Goal: Task Accomplishment & Management: Complete application form

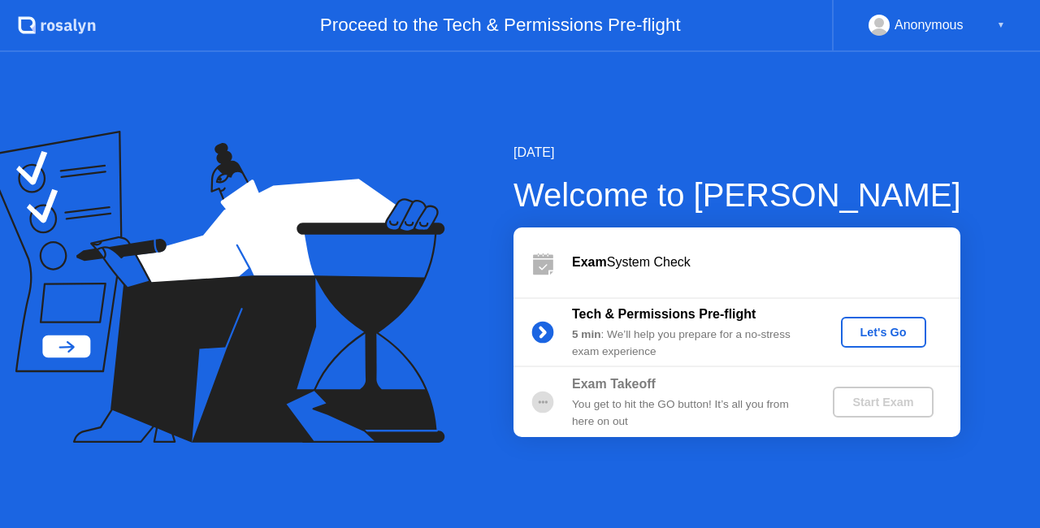
click at [891, 332] on div "Let's Go" at bounding box center [884, 332] width 72 height 13
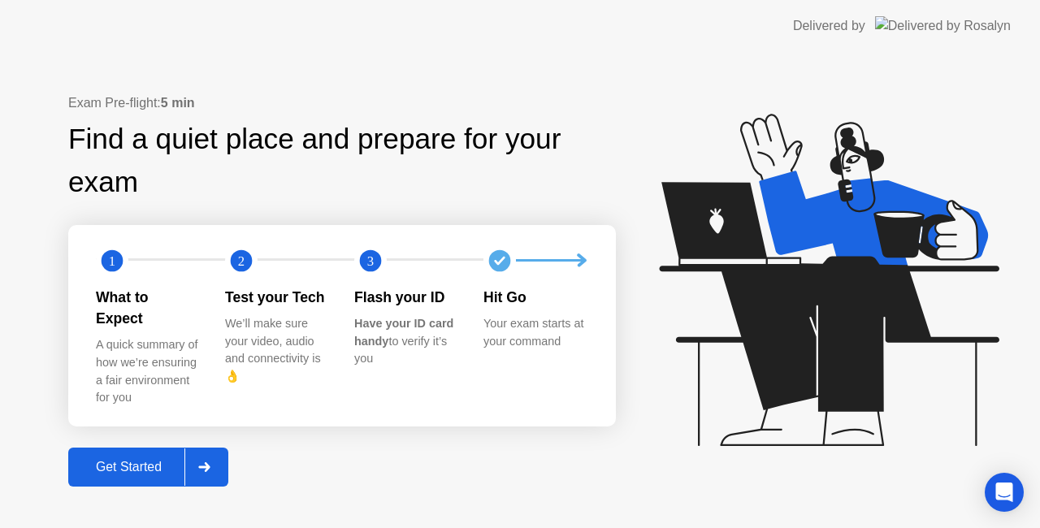
click at [132, 465] on div "Get Started" at bounding box center [128, 467] width 111 height 15
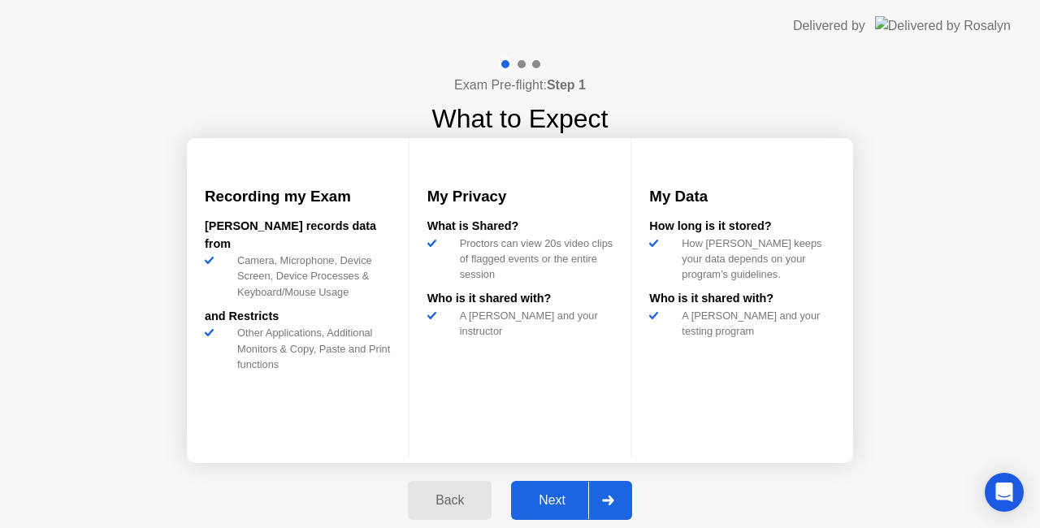
click at [559, 502] on div "Next" at bounding box center [552, 500] width 72 height 15
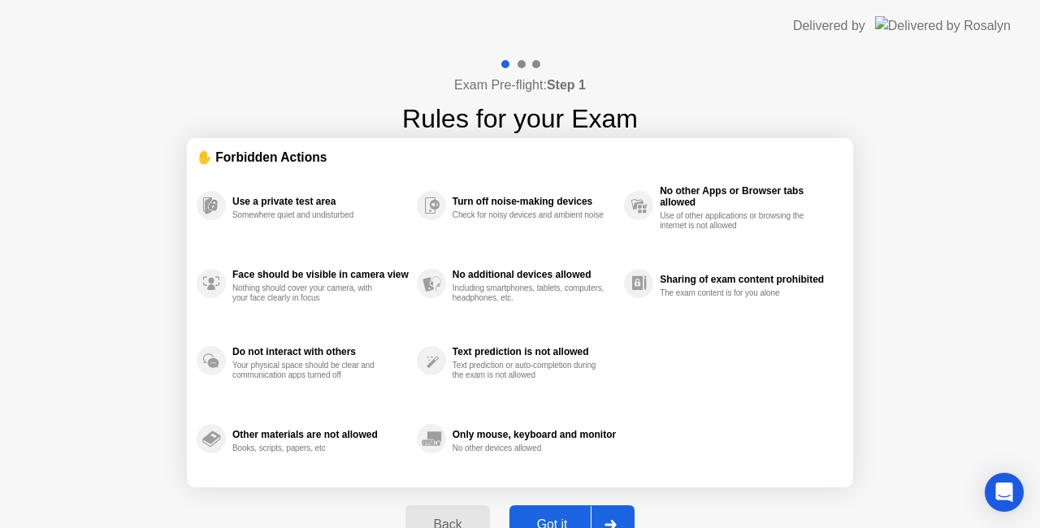
click at [562, 522] on div "Got it" at bounding box center [553, 525] width 76 height 15
select select "**********"
select select "*******"
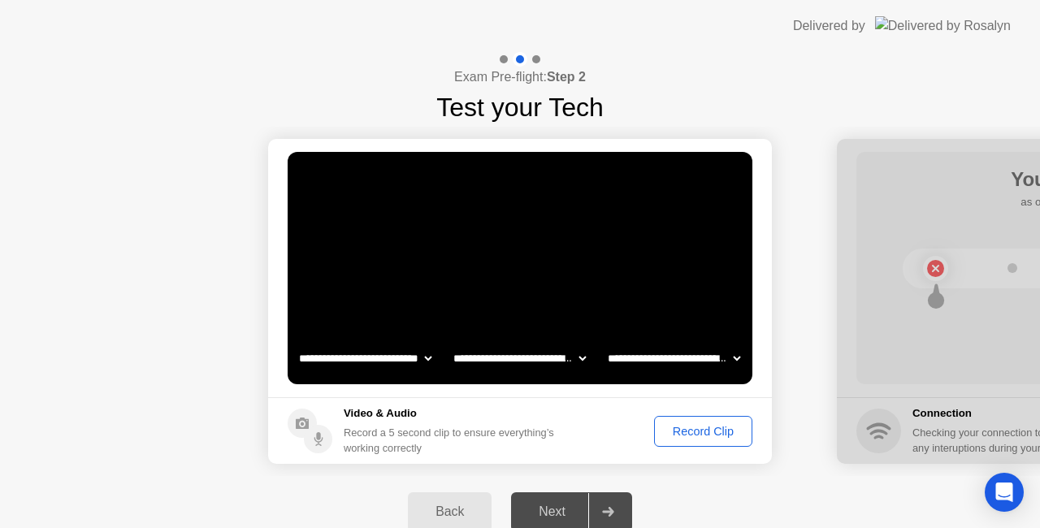
click at [725, 425] on div "Record Clip" at bounding box center [703, 431] width 87 height 13
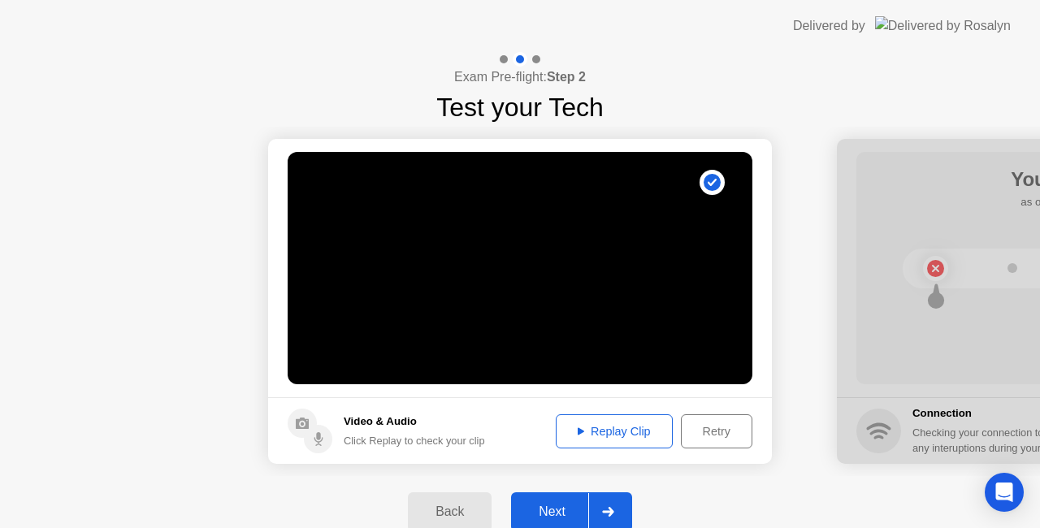
click at [572, 518] on div "Next" at bounding box center [552, 512] width 72 height 15
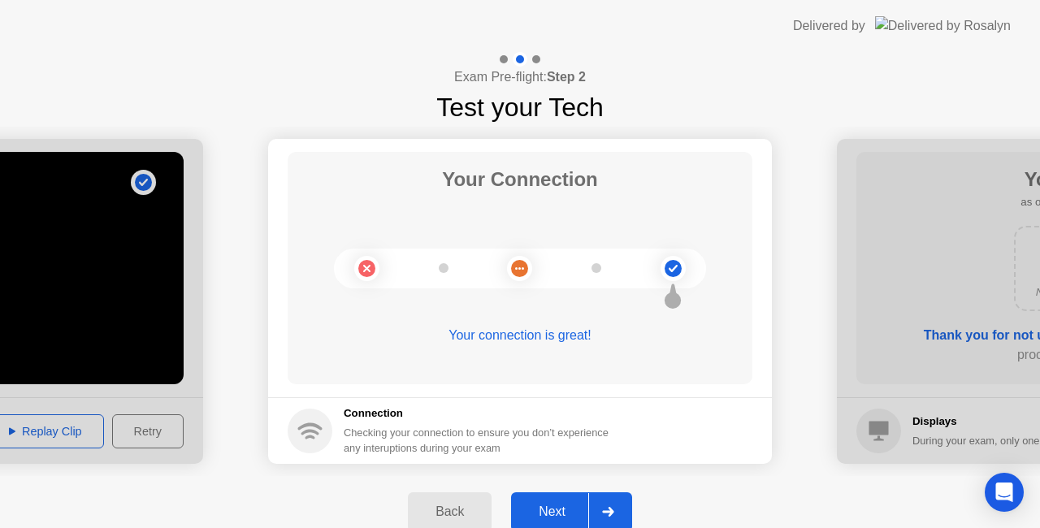
click at [571, 510] on div "Next" at bounding box center [552, 512] width 72 height 15
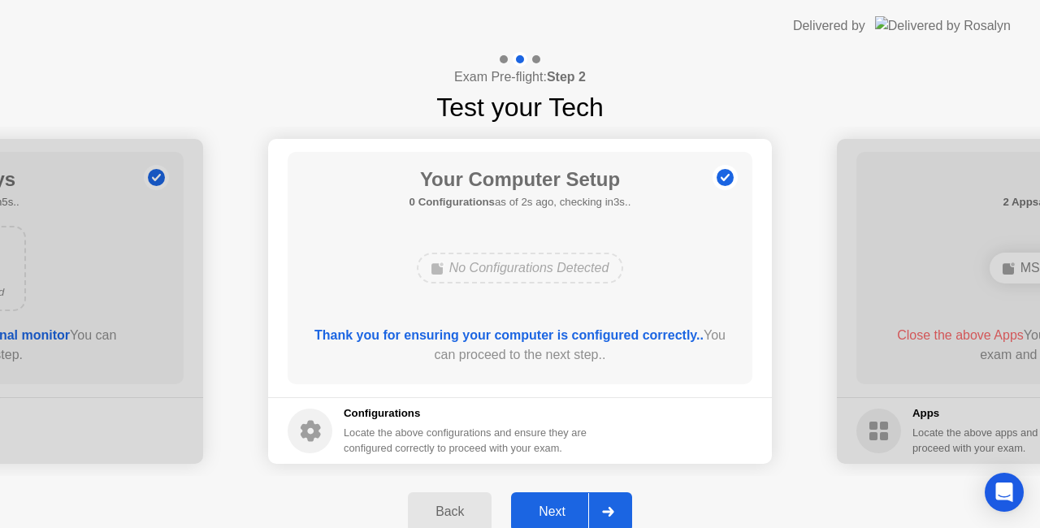
click at [559, 510] on div "Next" at bounding box center [552, 512] width 72 height 15
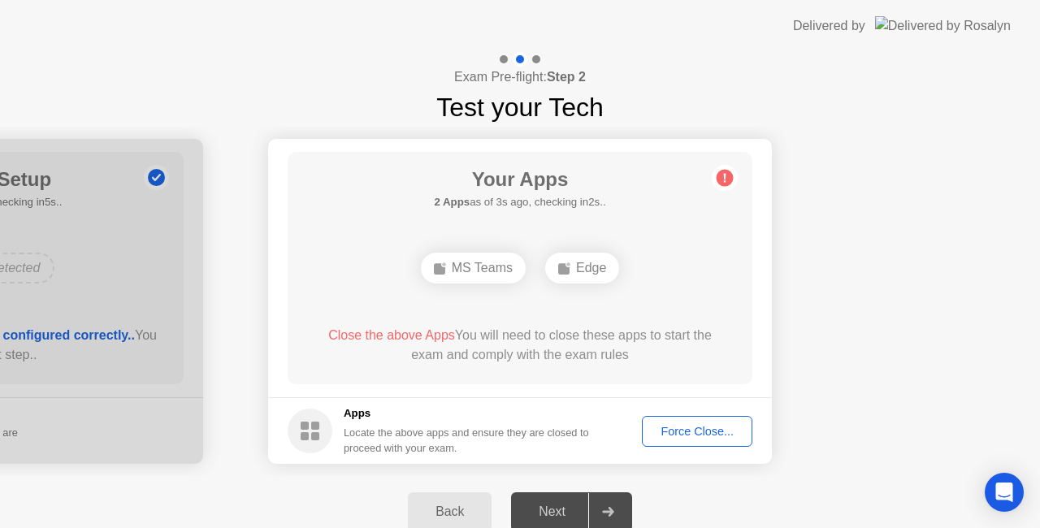
click at [704, 432] on div "Force Close..." at bounding box center [697, 431] width 99 height 13
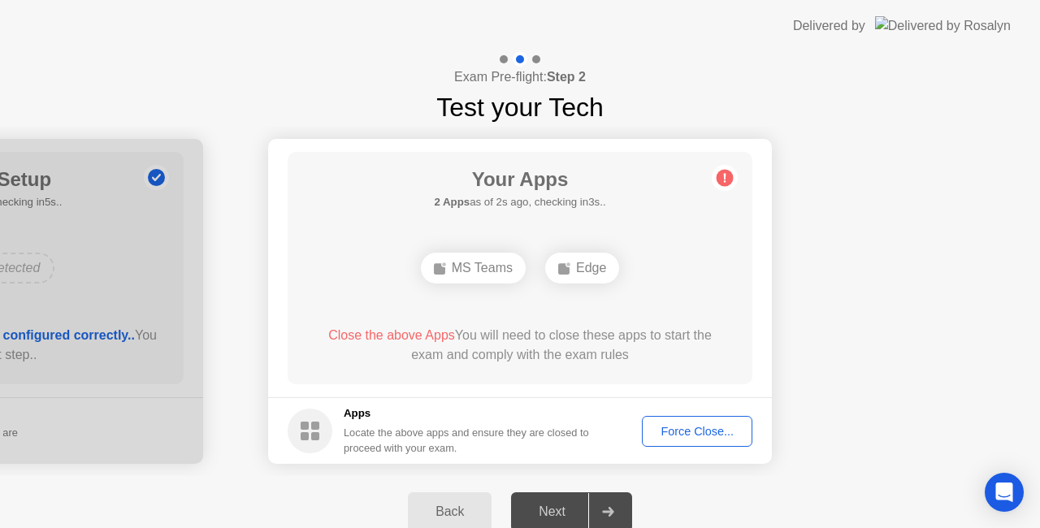
click at [689, 435] on div "Force Close..." at bounding box center [697, 431] width 99 height 13
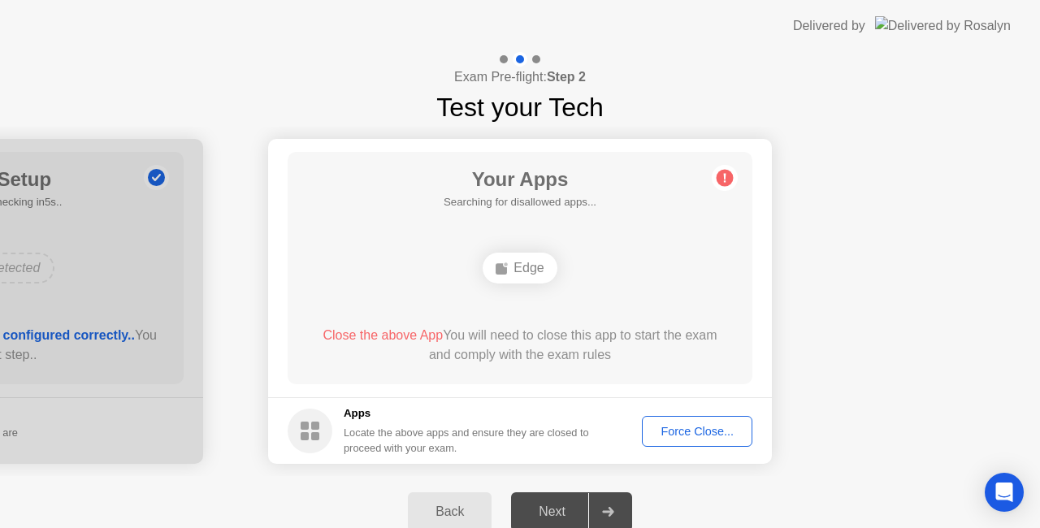
click at [700, 433] on div "Force Close..." at bounding box center [697, 431] width 99 height 13
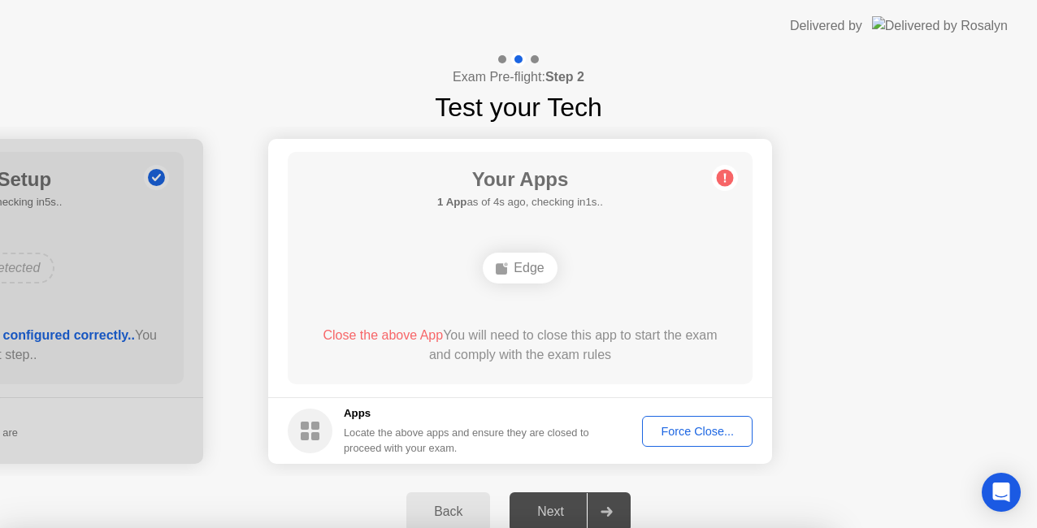
click at [567, 354] on div "Close the above App You will need to close this app to start the exam and compl…" at bounding box center [520, 345] width 419 height 39
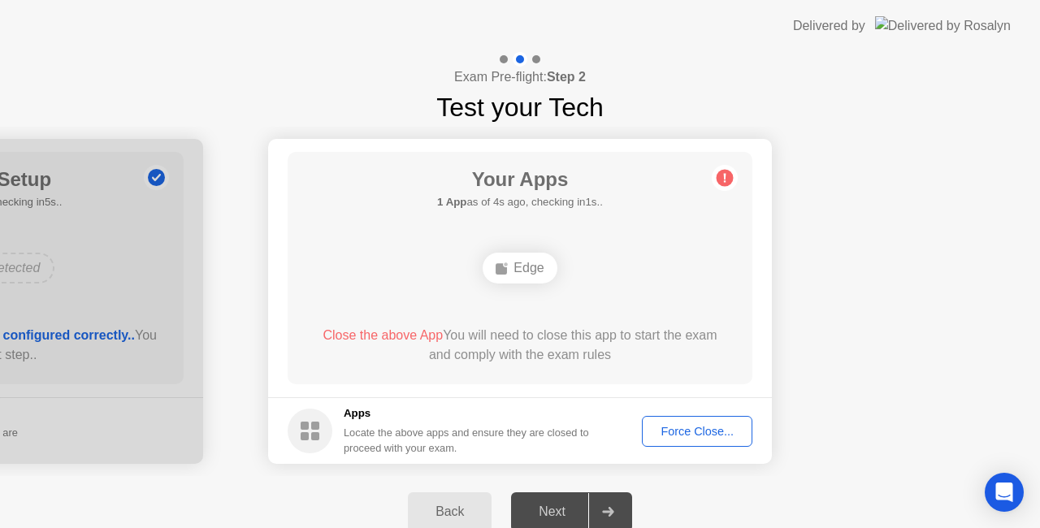
click at [567, 354] on div "Close the above App You will need to close this app to start the exam and compl…" at bounding box center [520, 345] width 419 height 39
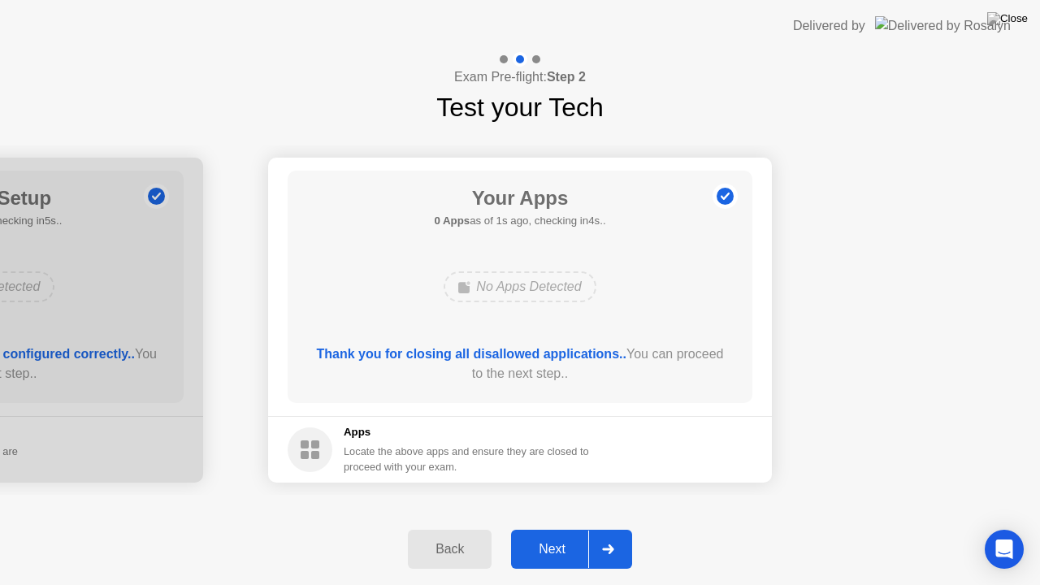
click at [730, 471] on footer "Apps Locate the above apps and ensure they are closed to proceed with your exam." at bounding box center [520, 449] width 504 height 67
click at [566, 528] on button "Next" at bounding box center [571, 549] width 121 height 39
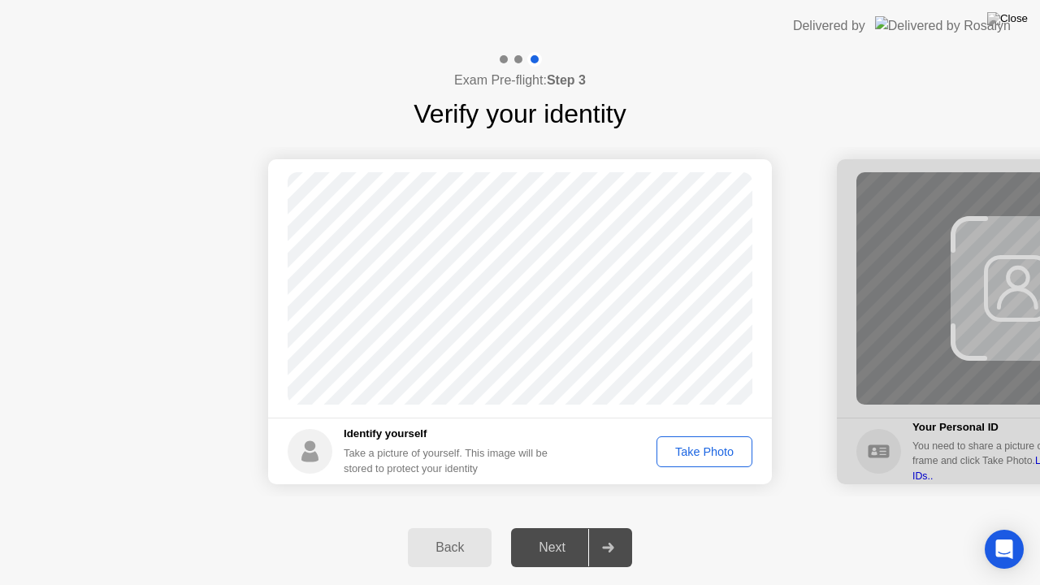
click at [690, 450] on div "Take Photo" at bounding box center [704, 451] width 85 height 13
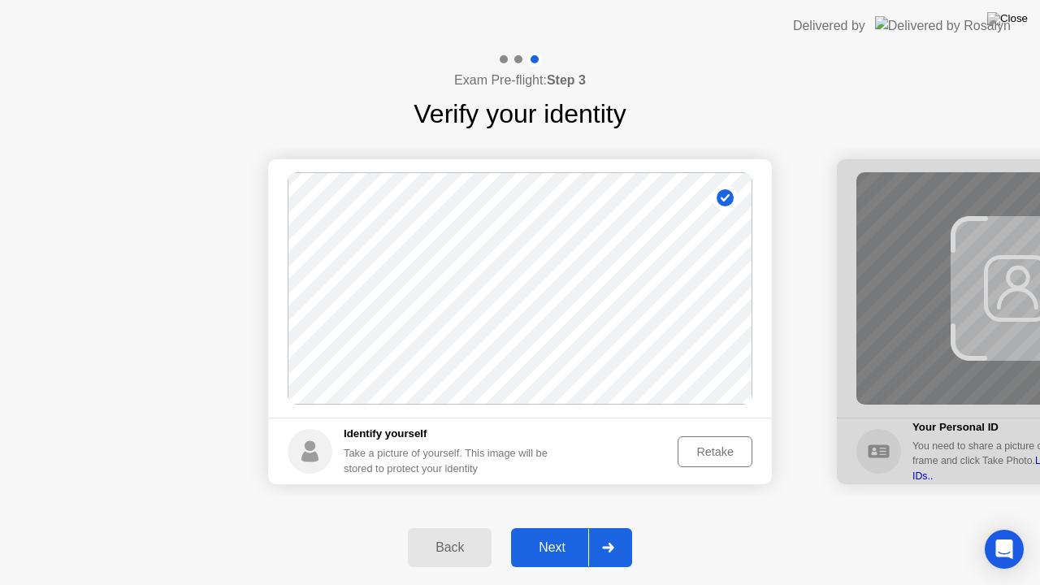
click at [541, 528] on button "Next" at bounding box center [571, 547] width 121 height 39
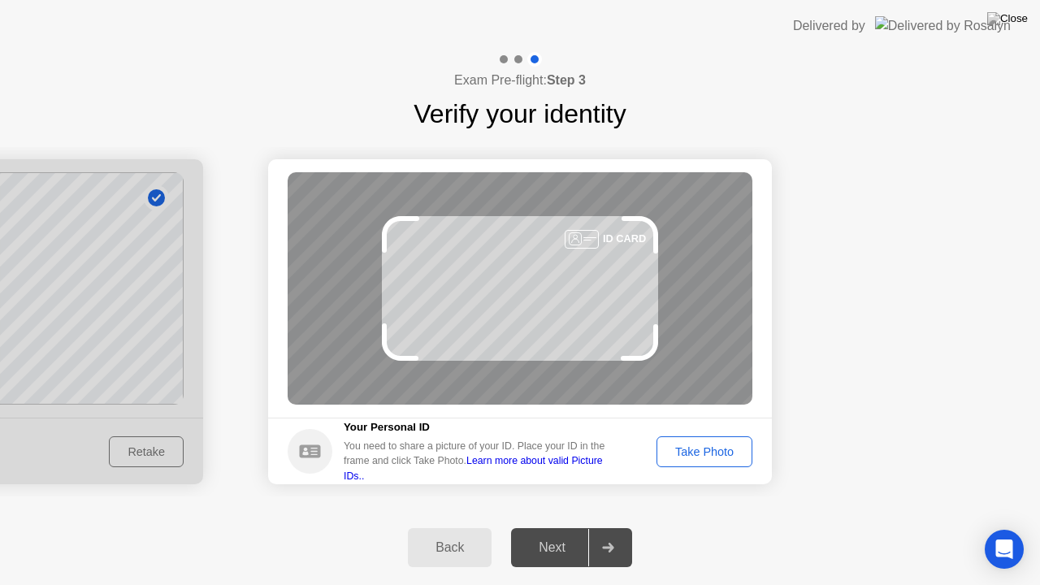
click at [683, 458] on div "Take Photo" at bounding box center [704, 451] width 85 height 13
click at [683, 459] on div "Take Photo" at bounding box center [698, 452] width 107 height 31
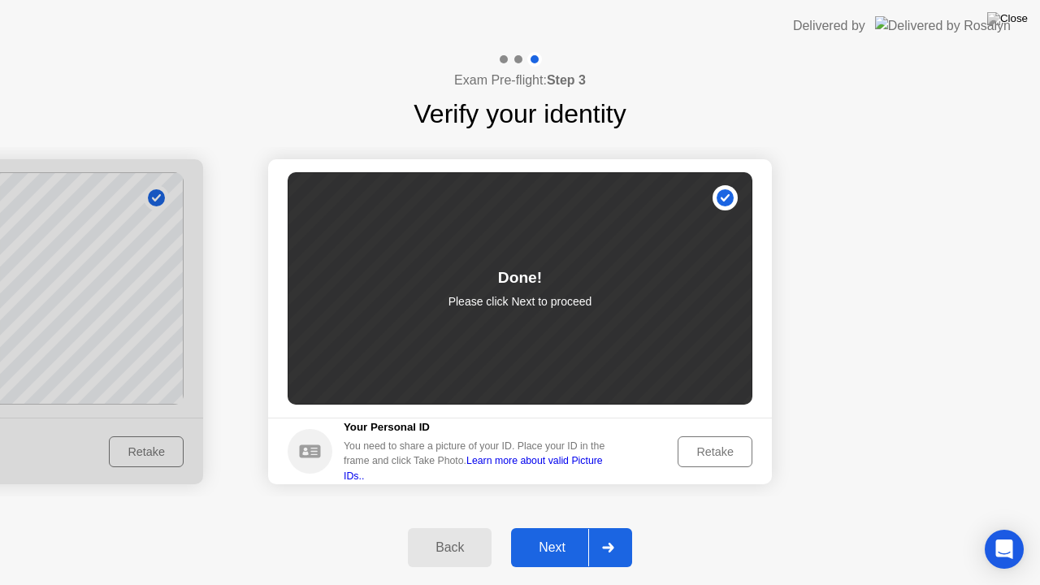
click at [570, 528] on div "Next" at bounding box center [552, 548] width 72 height 15
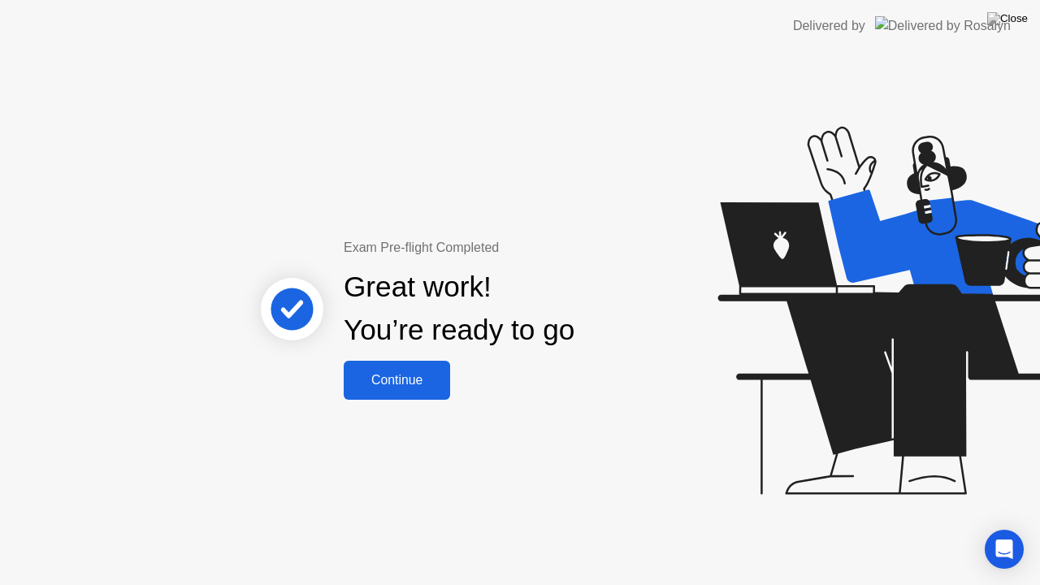
click at [419, 384] on div "Continue" at bounding box center [397, 380] width 97 height 15
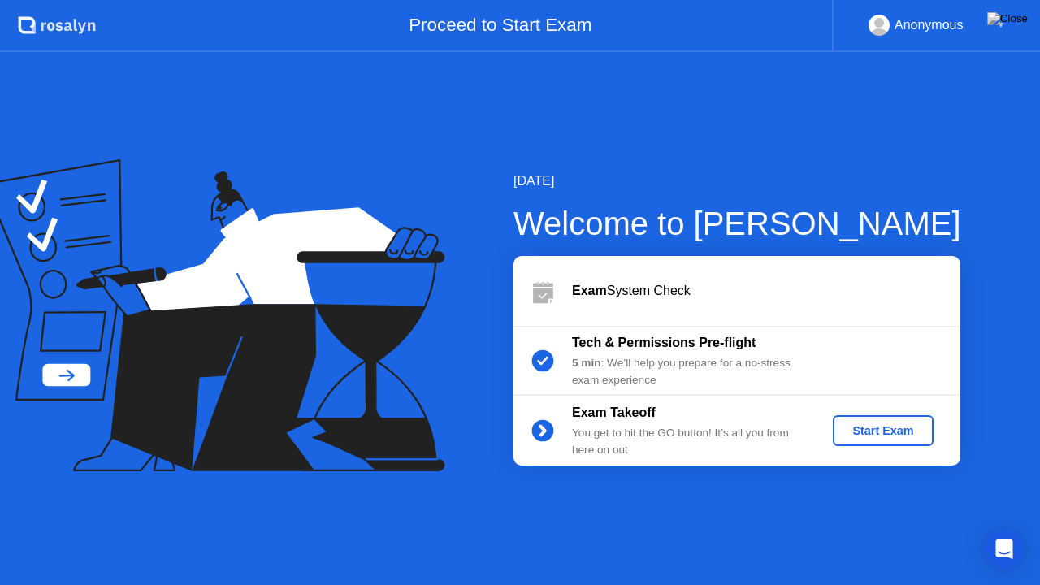
click at [855, 436] on div "Start Exam" at bounding box center [883, 430] width 87 height 13
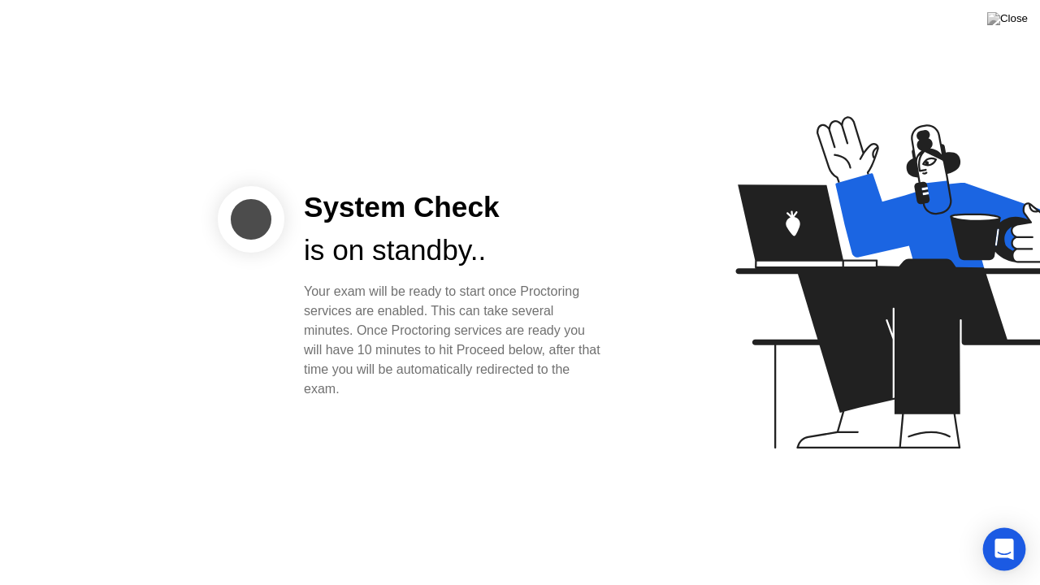
click at [1001, 528] on icon "Open Intercom Messenger" at bounding box center [1004, 549] width 19 height 21
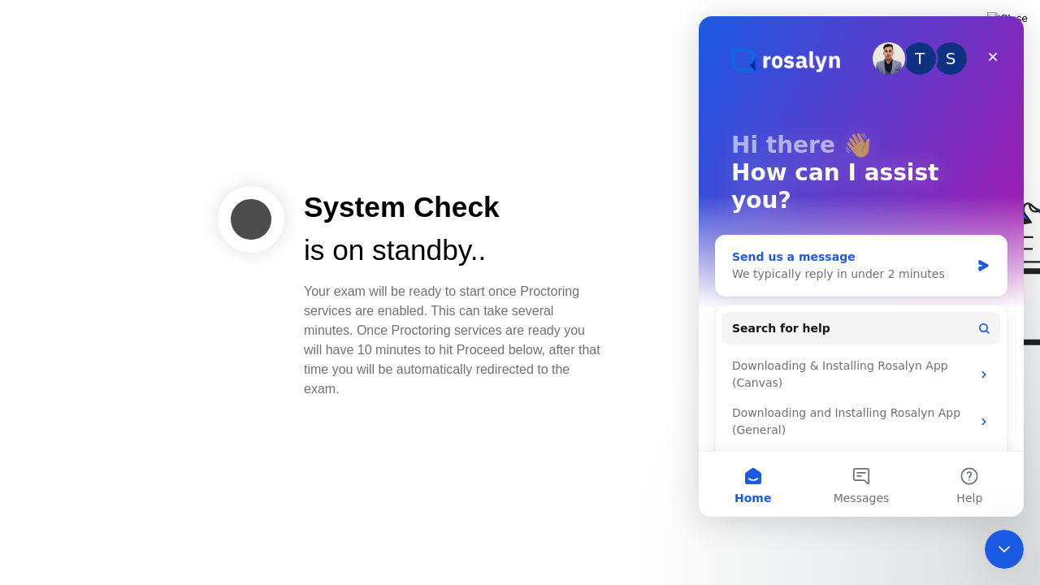
click at [755, 266] on div "We typically reply in under 2 minutes" at bounding box center [851, 274] width 238 height 17
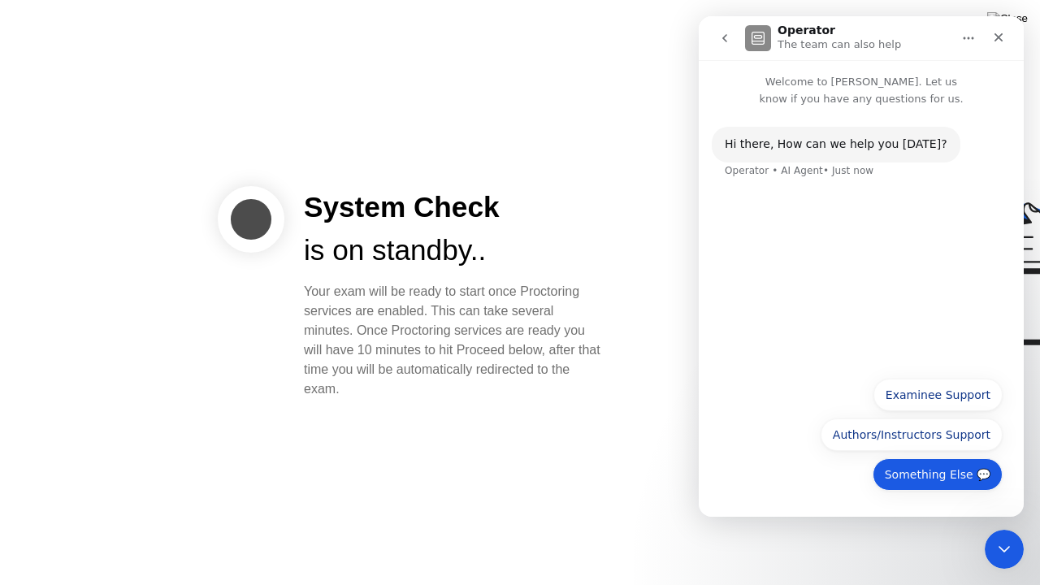
click at [928, 478] on button "Something Else 💬" at bounding box center [938, 474] width 130 height 33
click at [928, 368] on div "Hi ​there, How can we help you [DATE]? Operator • AI Agent • Just now" at bounding box center [861, 237] width 325 height 261
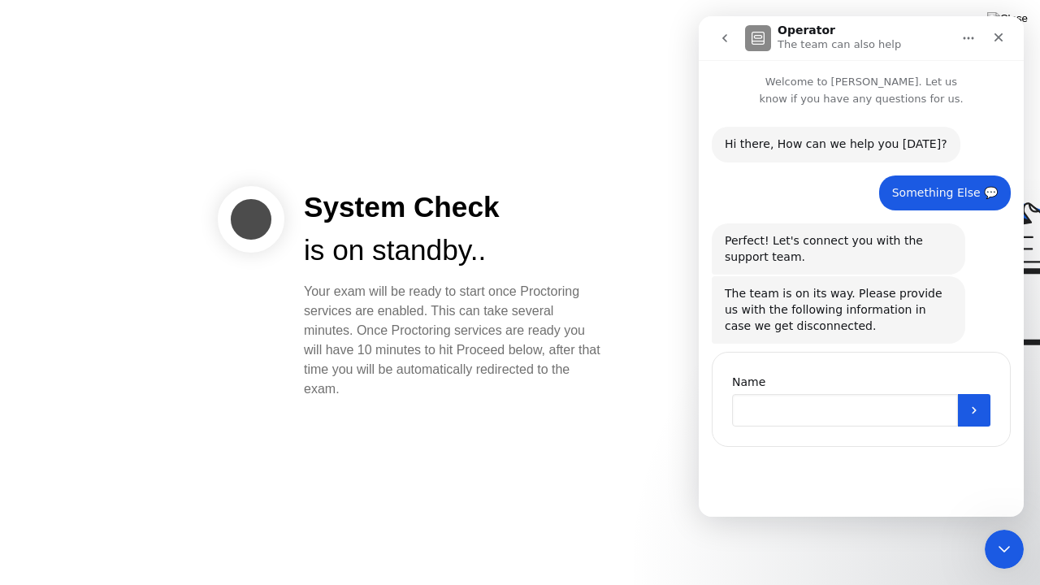
click at [787, 404] on input "Name" at bounding box center [845, 410] width 226 height 33
type input "*********"
click at [972, 410] on icon "Submit" at bounding box center [974, 410] width 13 height 13
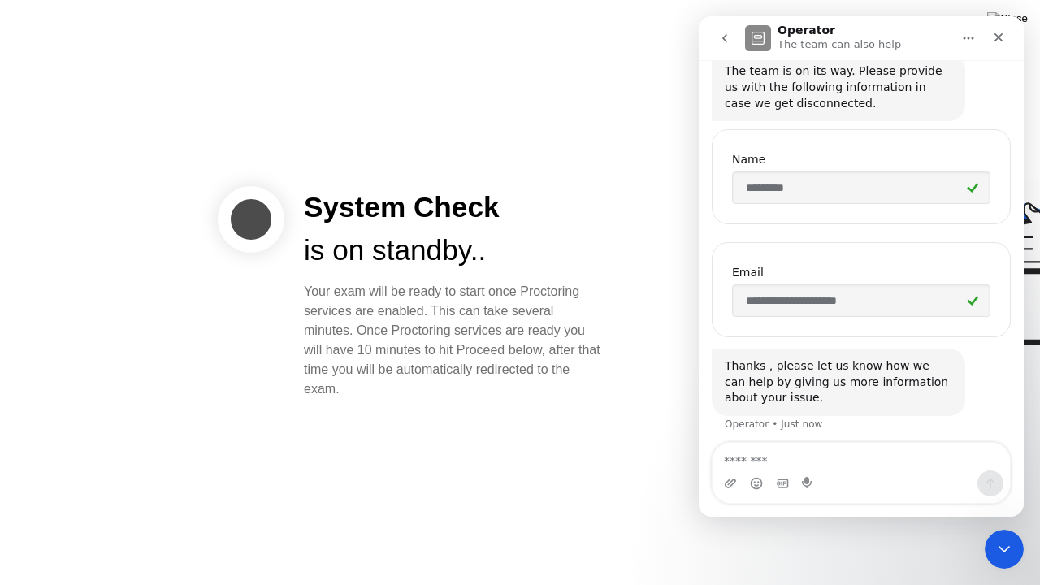
scroll to position [228, 0]
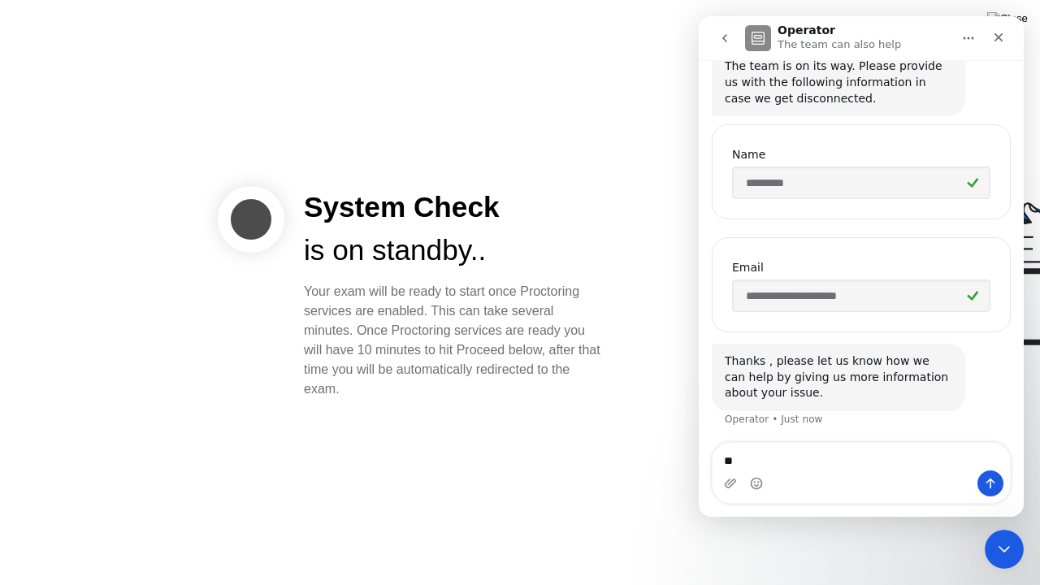
type textarea "*"
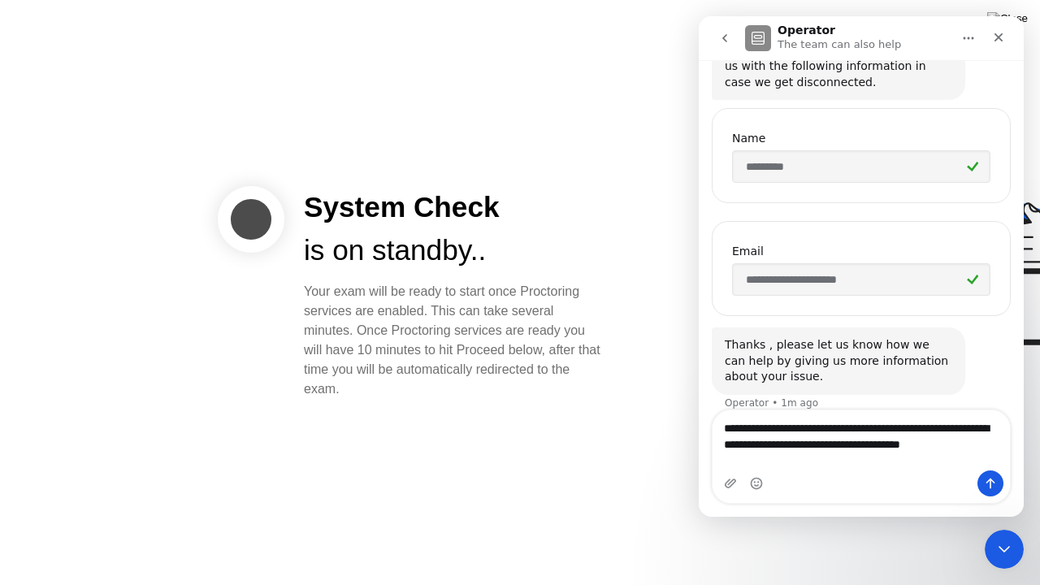
scroll to position [260, 0]
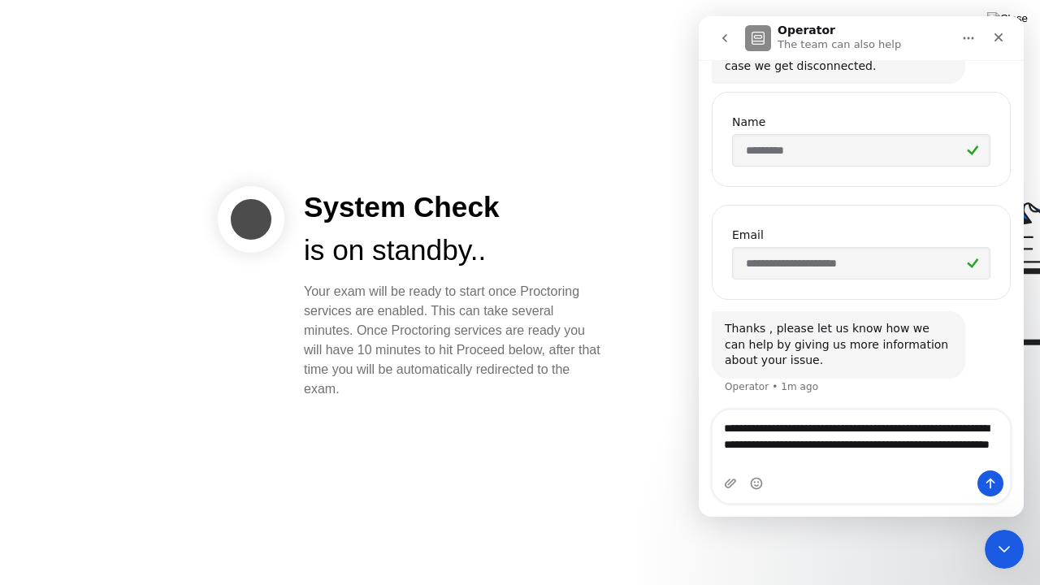
type textarea "**********"
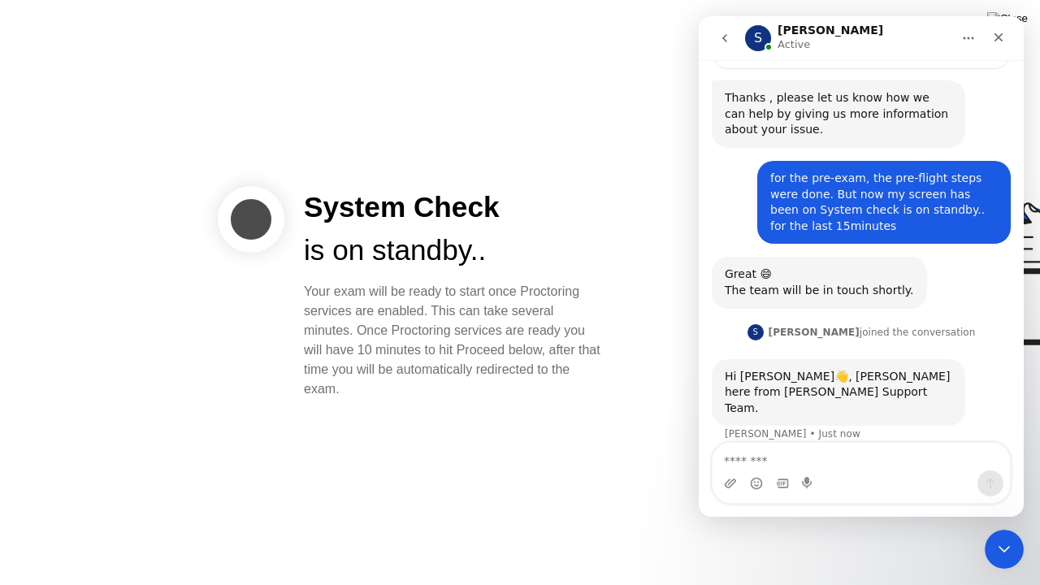
scroll to position [553, 0]
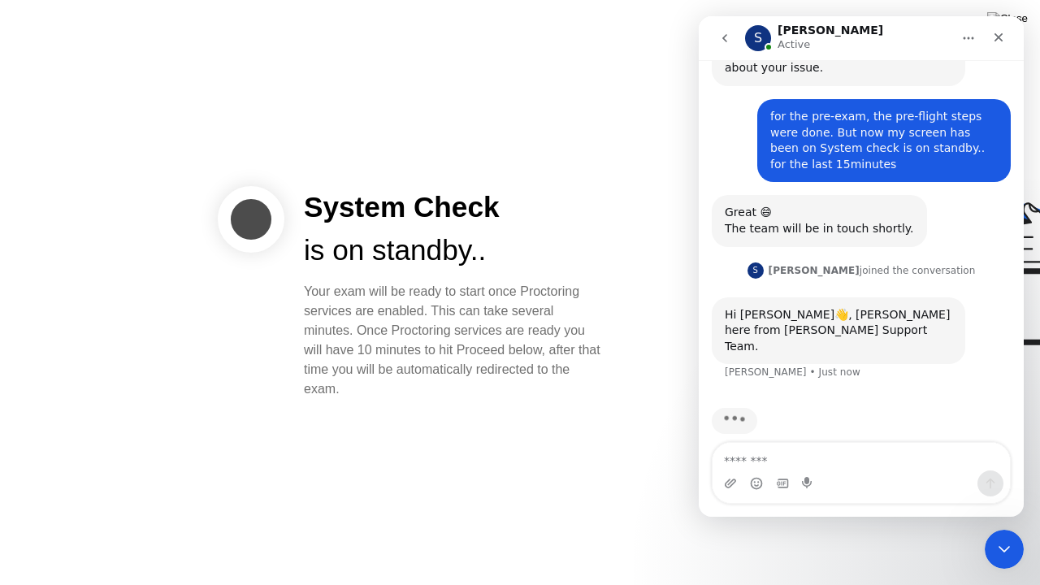
drag, startPoint x: 305, startPoint y: 291, endPoint x: 364, endPoint y: 393, distance: 118.4
click at [364, 393] on div "Your exam will be ready to start once Proctoring services are enabled. This can…" at bounding box center [454, 340] width 301 height 117
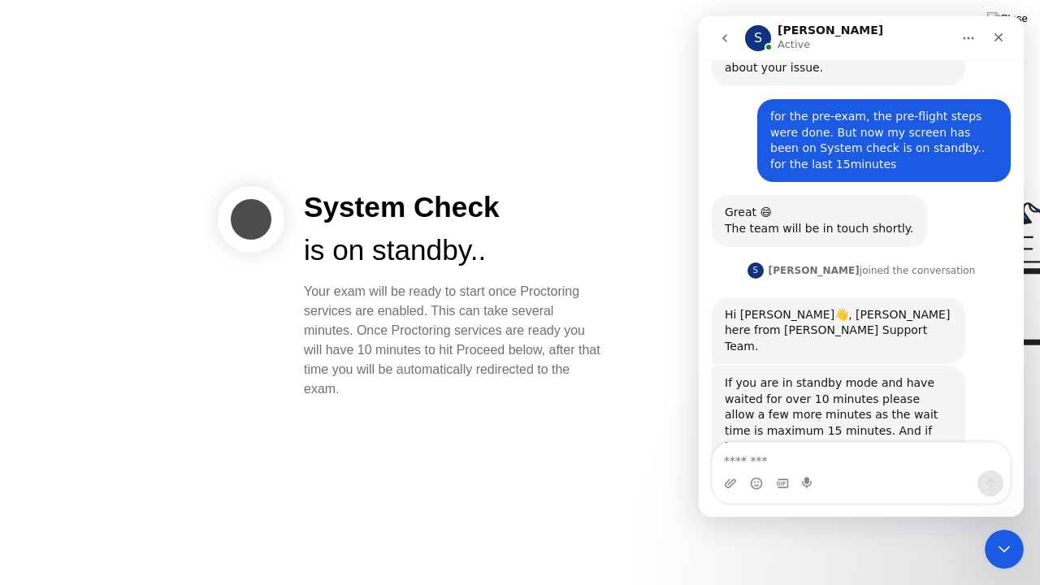
scroll to position [647, 0]
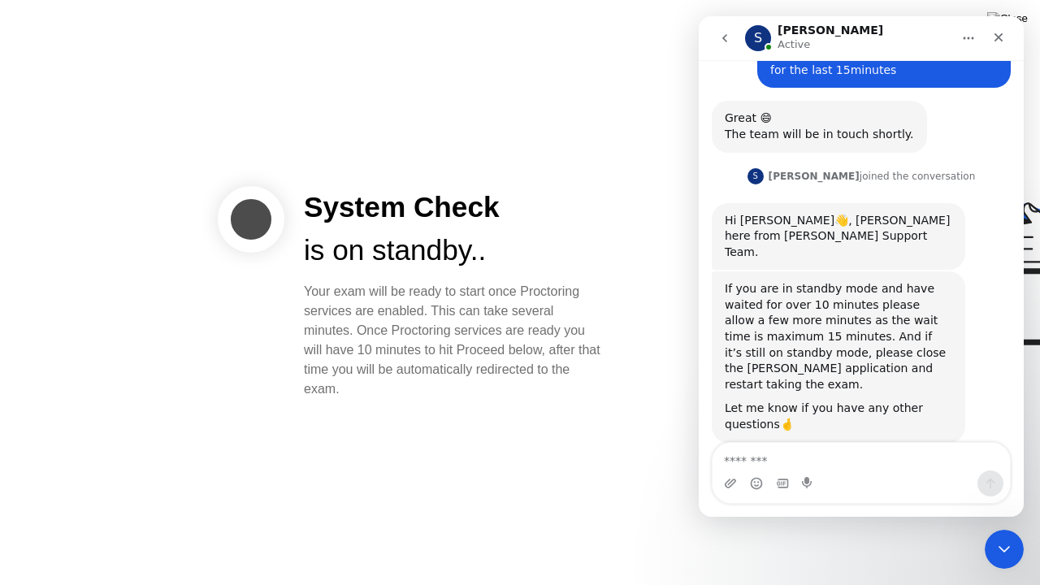
copy div "Your exam will be ready to start once Proctoring services are enabled. This can…"
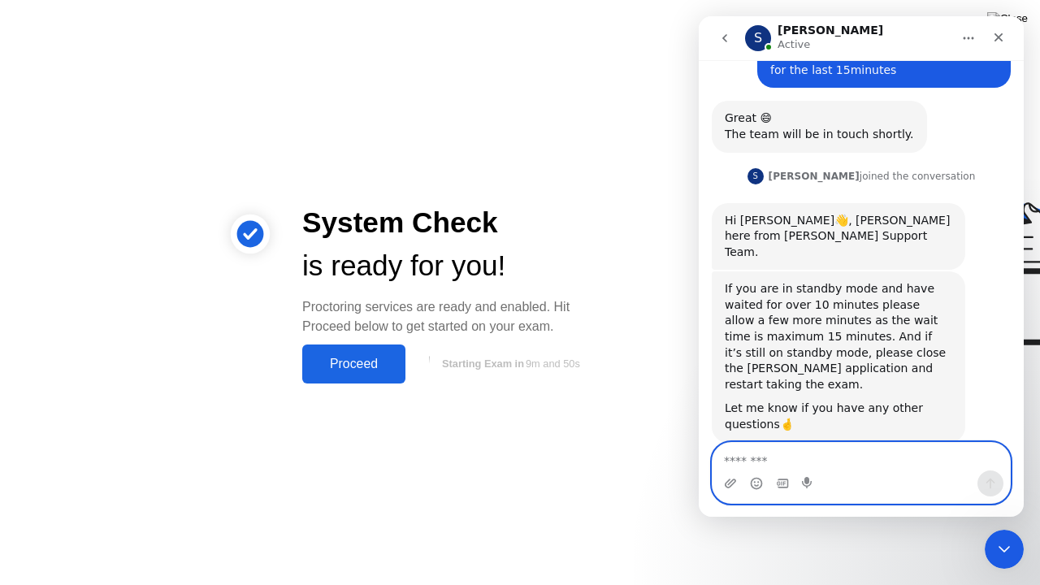
click at [795, 460] on textarea "Message…" at bounding box center [862, 457] width 298 height 28
type textarea "*********"
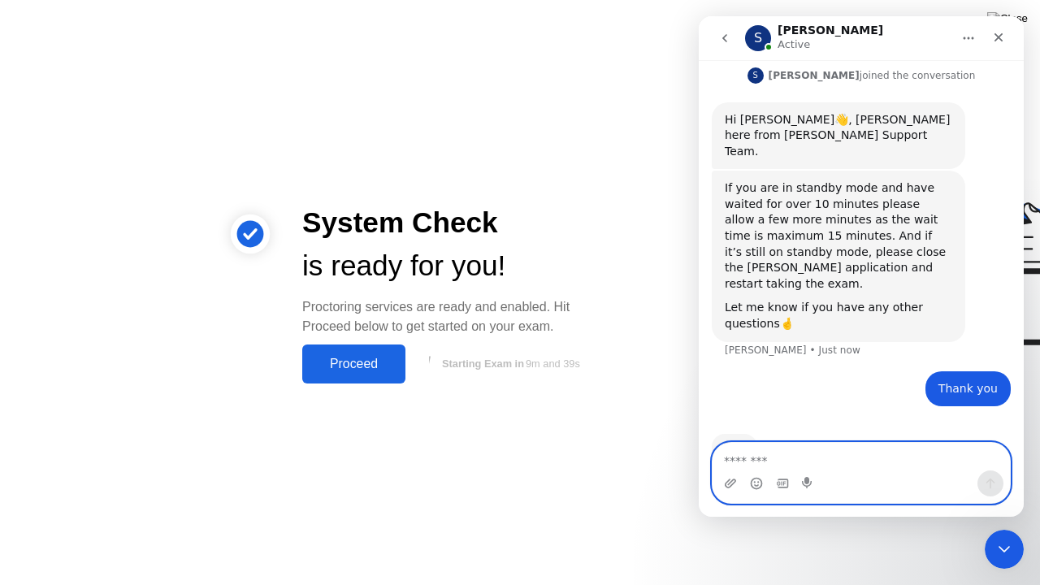
scroll to position [758, 0]
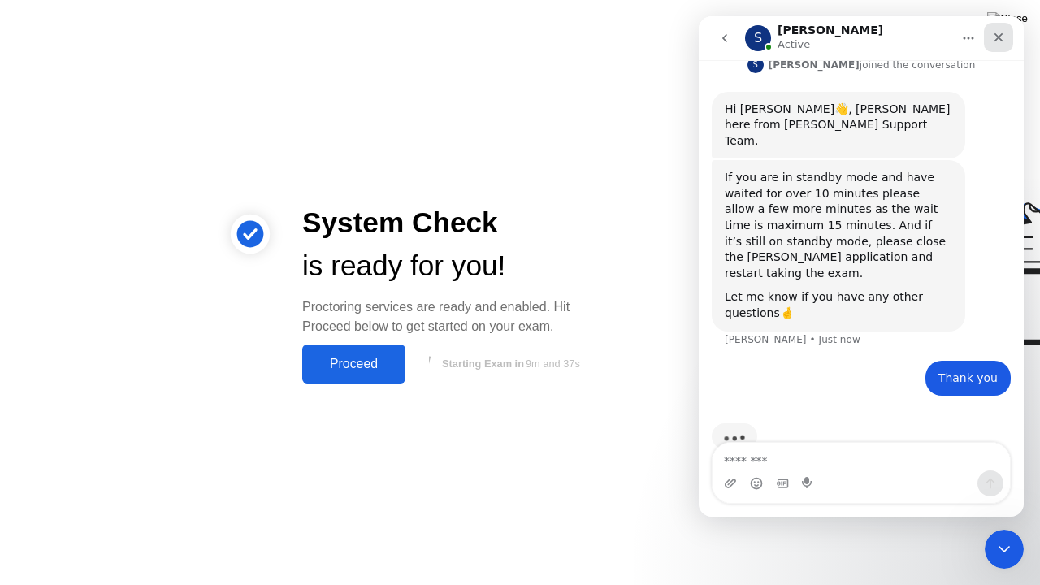
click at [1001, 43] on icon "Close" at bounding box center [998, 37] width 13 height 13
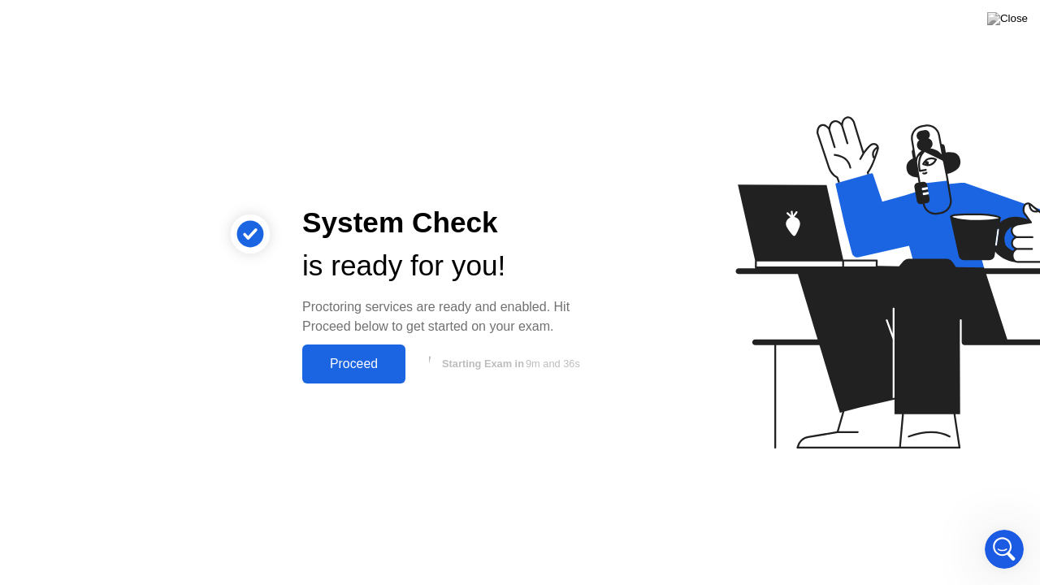
scroll to position [771, 0]
click at [358, 365] on div "Proceed" at bounding box center [353, 364] width 93 height 15
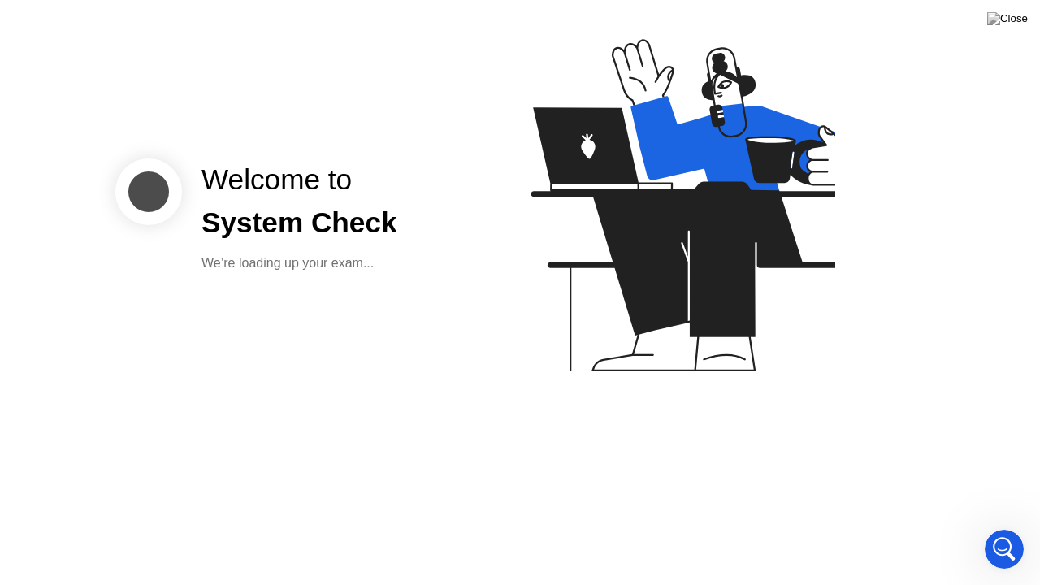
scroll to position [719, 0]
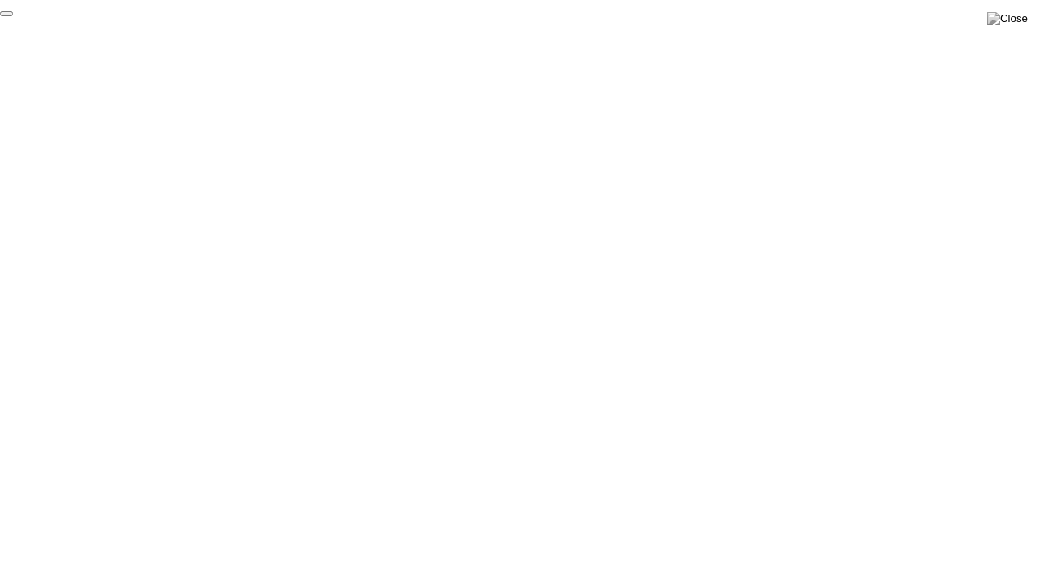
click div "End Proctoring Session"
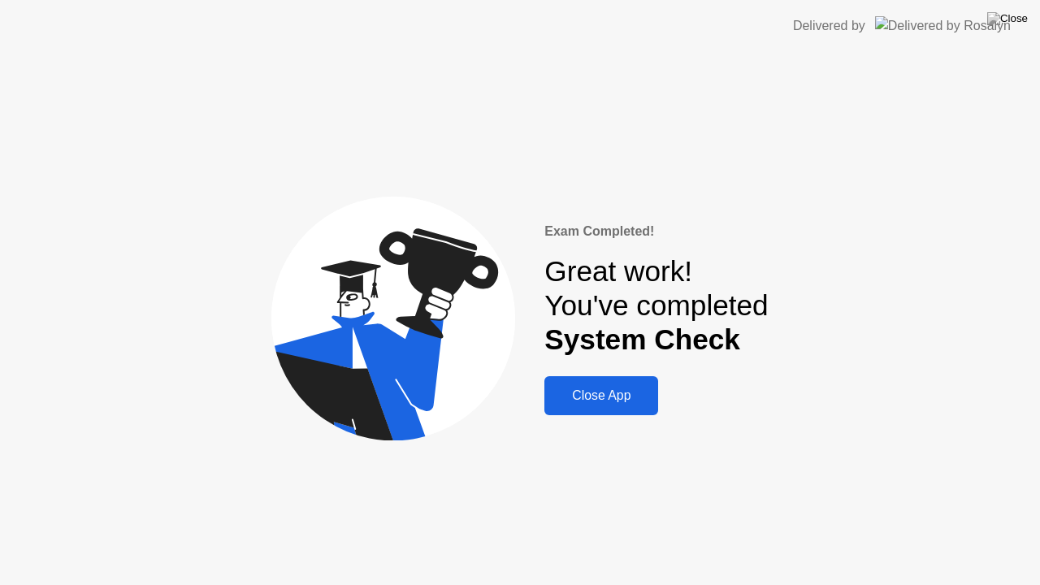
click at [593, 395] on div "Close App" at bounding box center [601, 396] width 104 height 15
